Goal: Task Accomplishment & Management: Complete application form

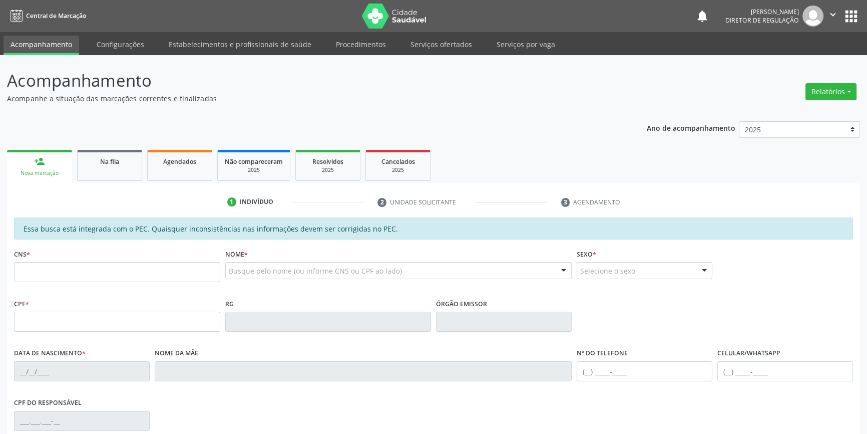
click at [431, 54] on li "Serviços ofertados" at bounding box center [442, 46] width 76 height 20
click at [438, 48] on link "Serviços ofertados" at bounding box center [442, 45] width 76 height 18
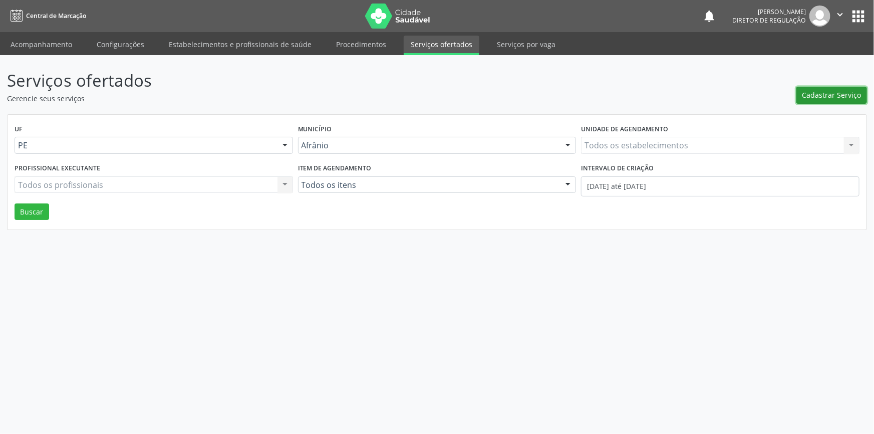
click at [806, 96] on span "Cadastrar Serviço" at bounding box center [831, 95] width 59 height 11
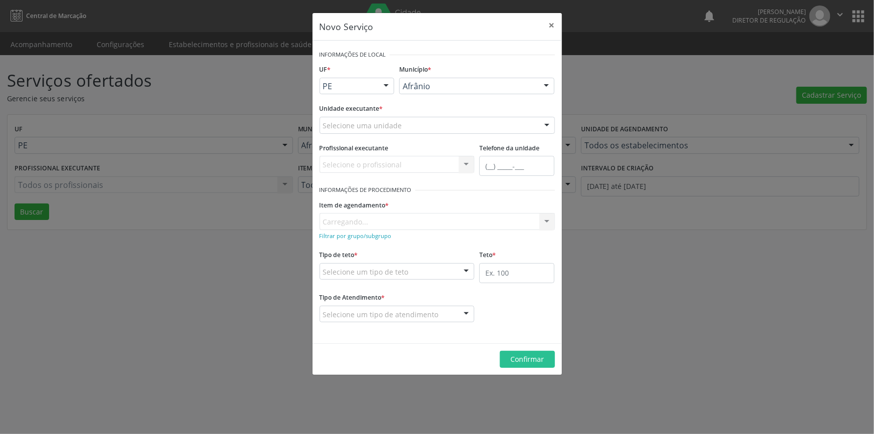
click at [450, 129] on div "Selecione uma unidade" at bounding box center [436, 125] width 235 height 17
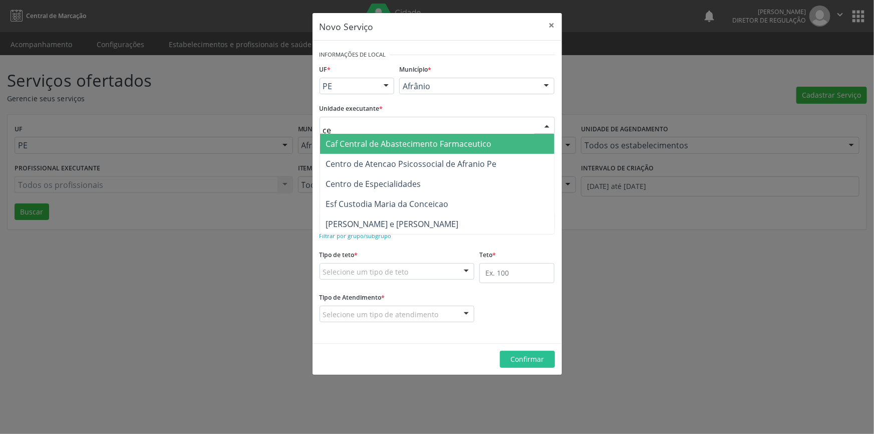
type input "cen"
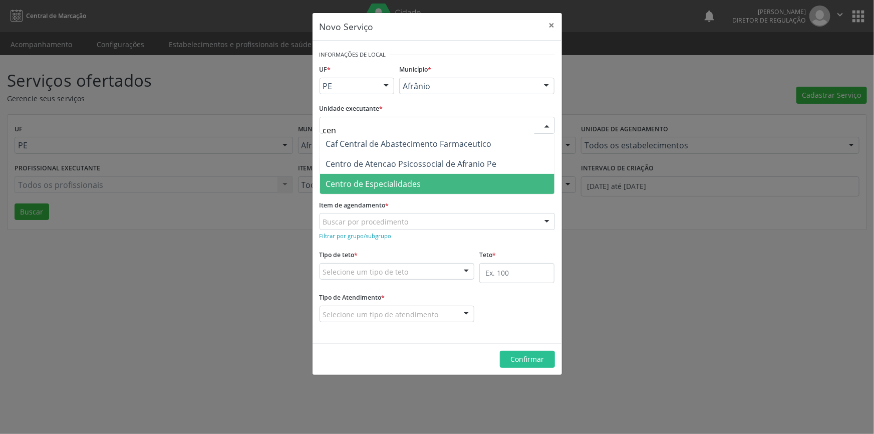
click at [407, 178] on span "Centro de Especialidades" at bounding box center [373, 183] width 95 height 11
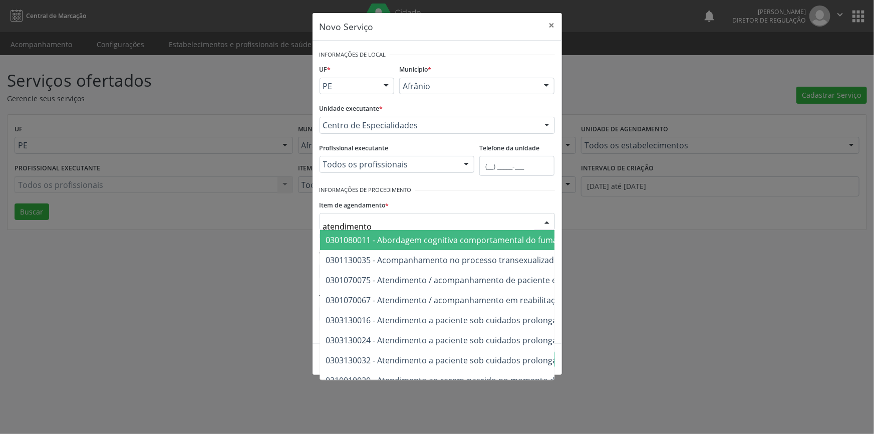
type input "atendimento f"
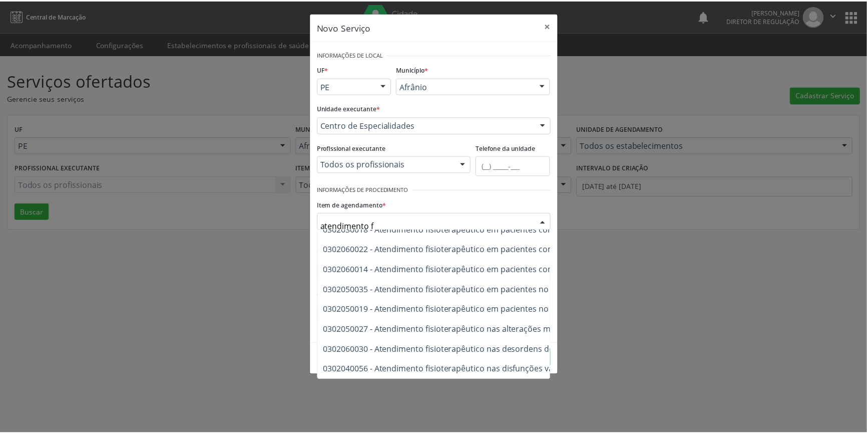
scroll to position [358, 0]
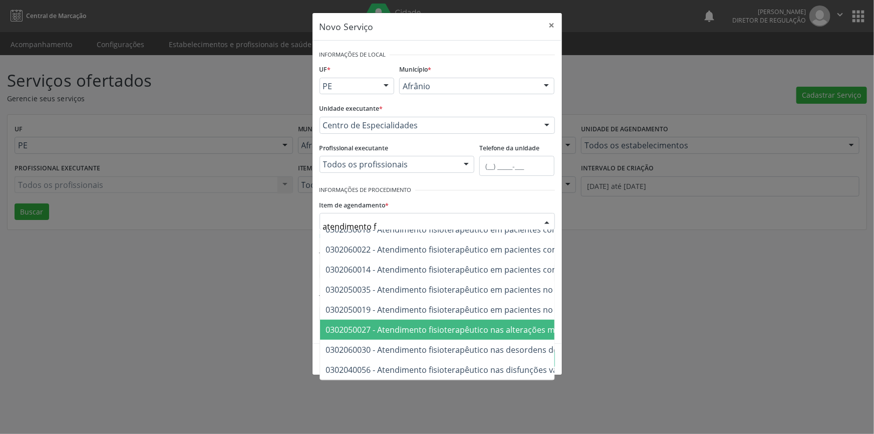
click at [463, 324] on span "0302050027 - Atendimento fisioterapêutico nas alterações motoras" at bounding box center [453, 329] width 254 height 11
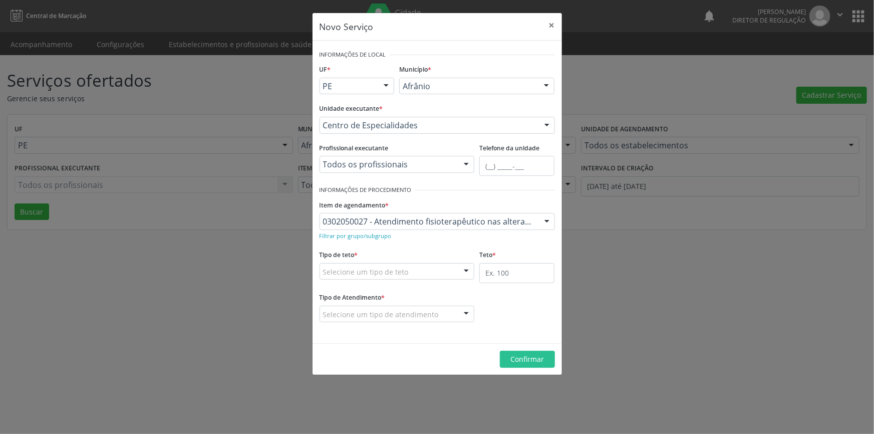
click at [435, 278] on div "Selecione um tipo de teto" at bounding box center [396, 271] width 155 height 17
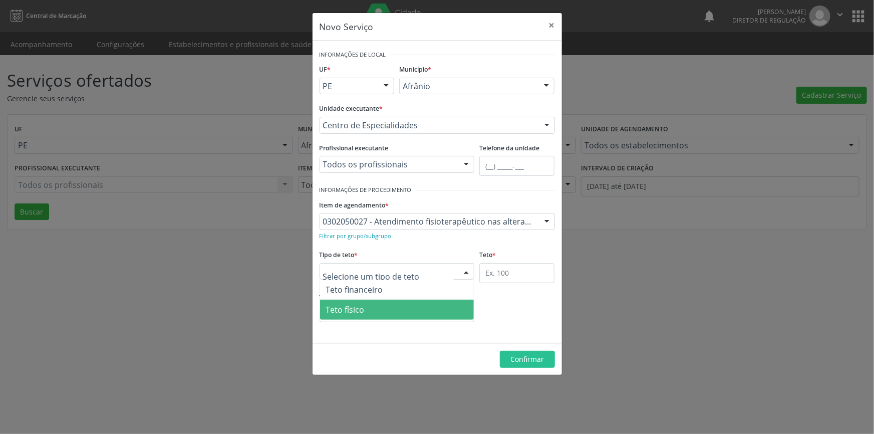
click at [422, 302] on span "Teto físico" at bounding box center [397, 309] width 154 height 20
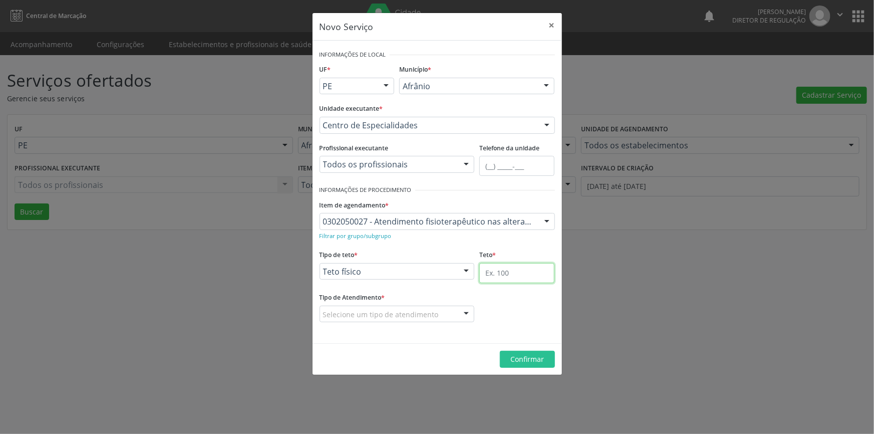
click at [517, 269] on input "text" at bounding box center [516, 273] width 75 height 20
type input "1"
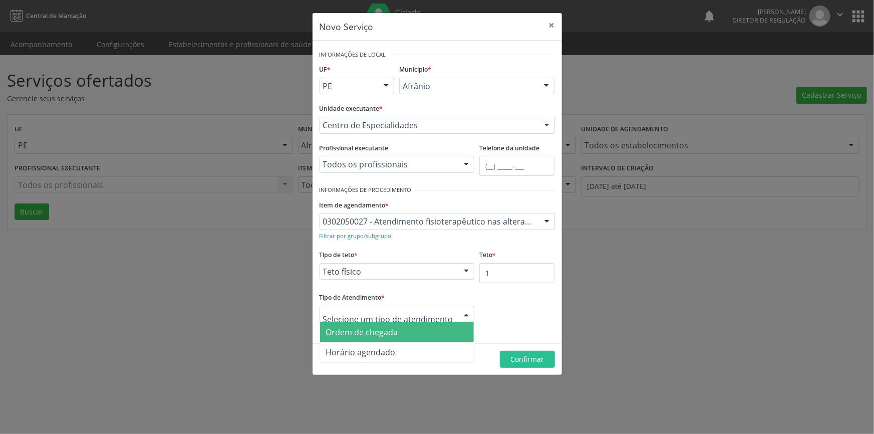
click at [414, 326] on span "Ordem de chegada" at bounding box center [397, 332] width 154 height 20
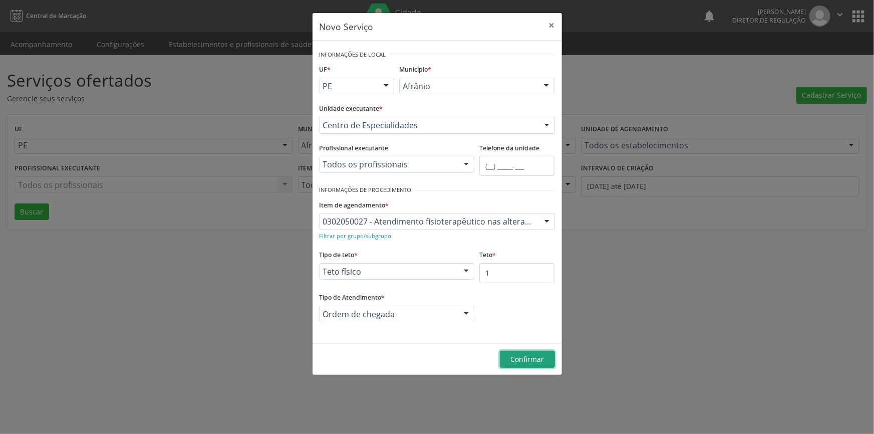
click at [546, 353] on button "Confirmar" at bounding box center [527, 359] width 55 height 17
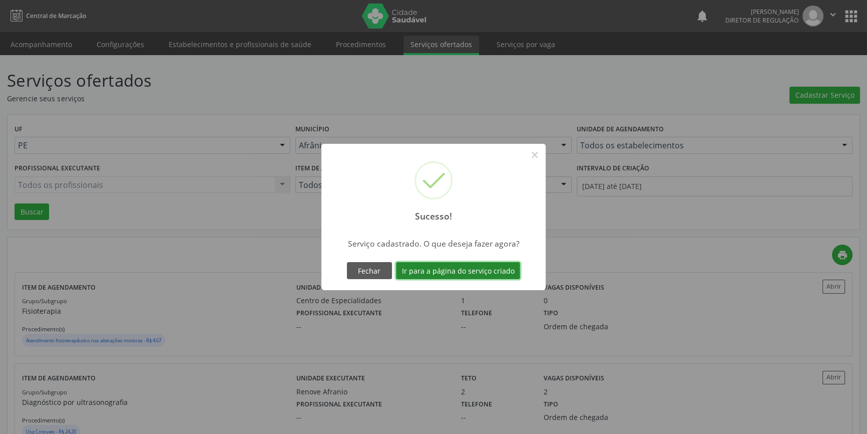
click at [441, 275] on button "Ir para a página do serviço criado" at bounding box center [458, 270] width 124 height 17
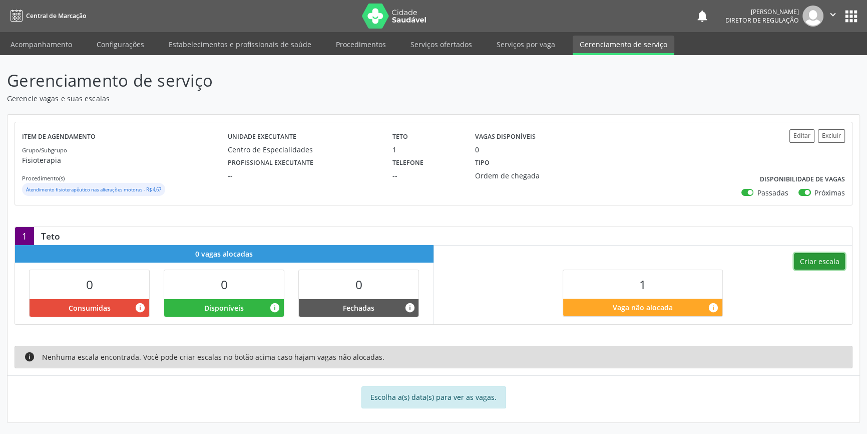
click at [825, 261] on button "Criar escala" at bounding box center [819, 261] width 51 height 17
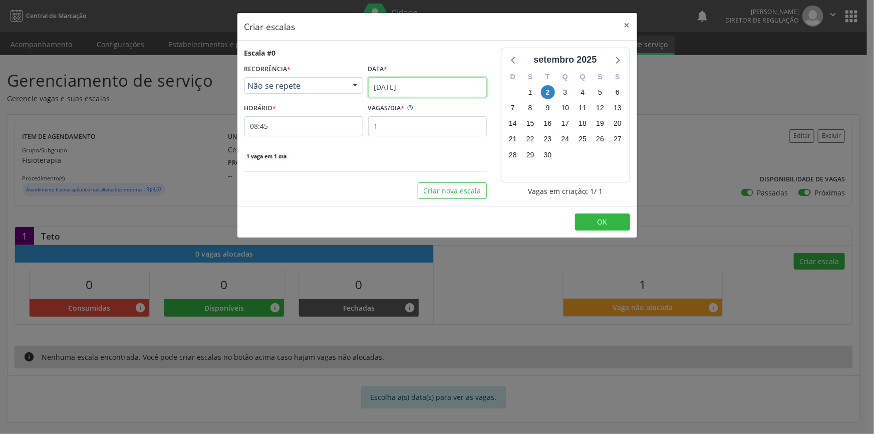
click at [412, 90] on input "[DATE]" at bounding box center [427, 87] width 119 height 20
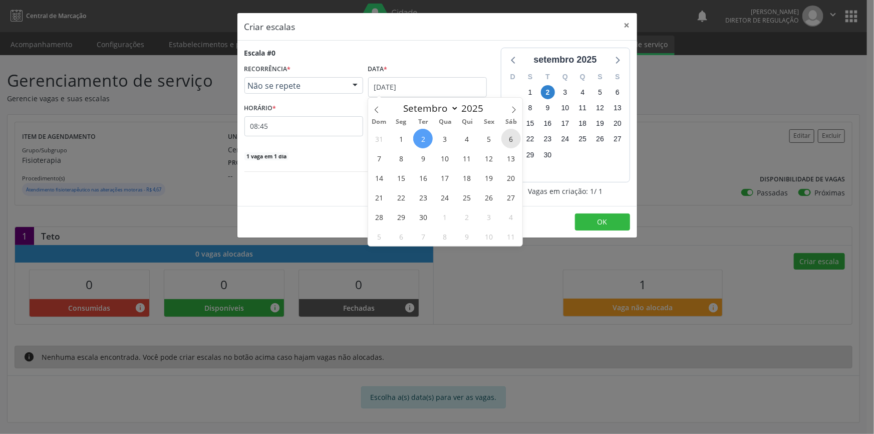
click at [511, 148] on span "6" at bounding box center [511, 139] width 20 height 20
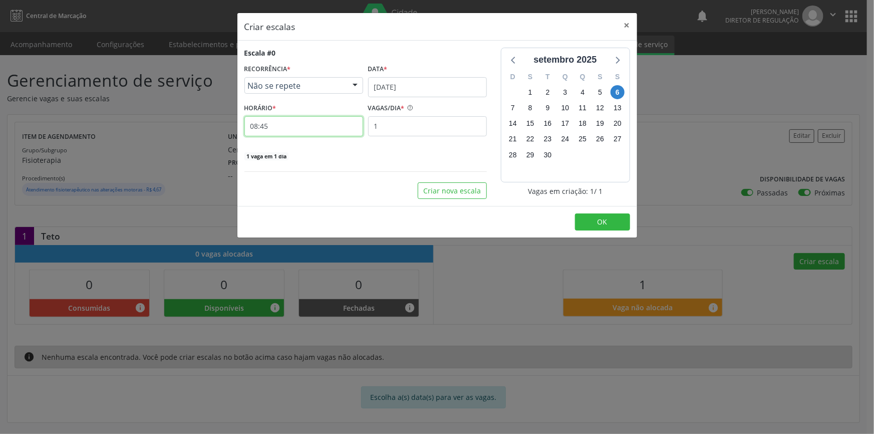
click at [325, 123] on input "08:45" at bounding box center [303, 126] width 119 height 20
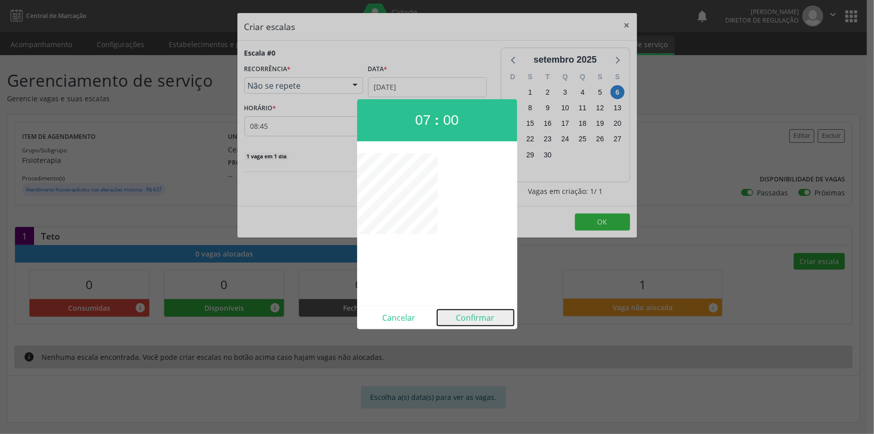
click at [478, 310] on button "Confirmar" at bounding box center [475, 317] width 77 height 16
type input "07:00"
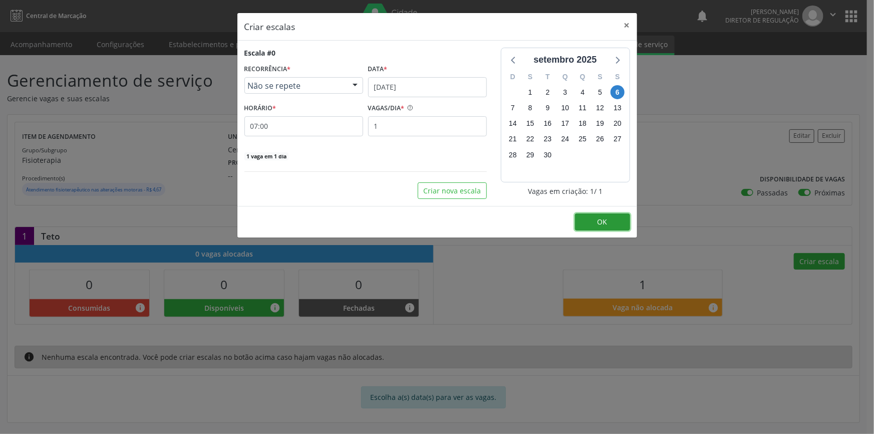
click at [603, 221] on span "OK" at bounding box center [602, 222] width 10 height 10
